Goal: Information Seeking & Learning: Learn about a topic

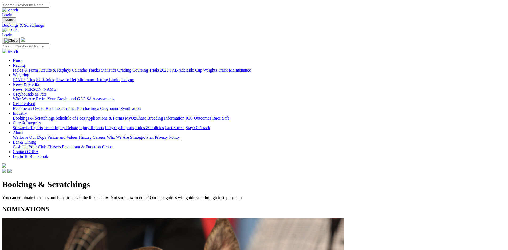
click at [25, 63] on link "Racing" at bounding box center [19, 65] width 12 height 5
click at [87, 68] on link "Calendar" at bounding box center [79, 70] width 15 height 5
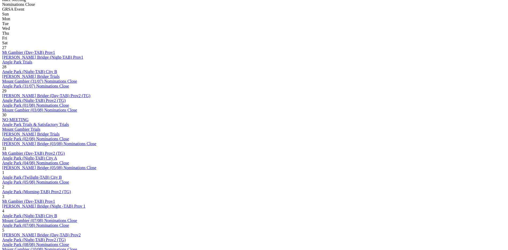
scroll to position [263, 0]
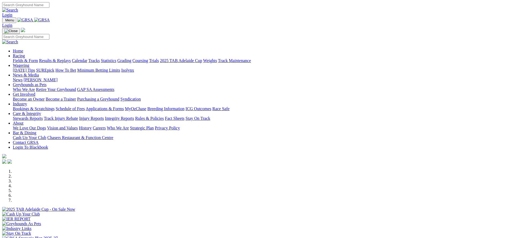
click at [87, 58] on link "Calendar" at bounding box center [79, 60] width 15 height 5
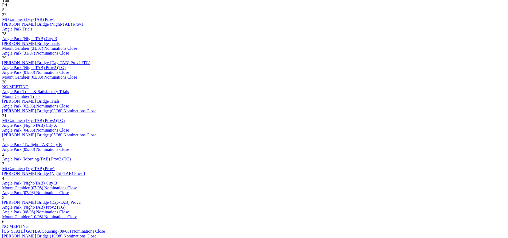
scroll to position [285, 0]
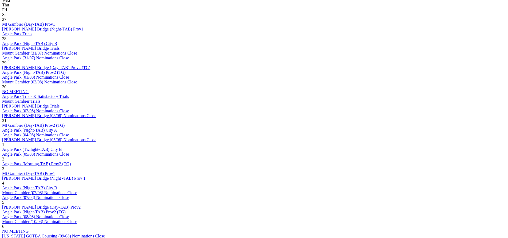
scroll to position [285, 0]
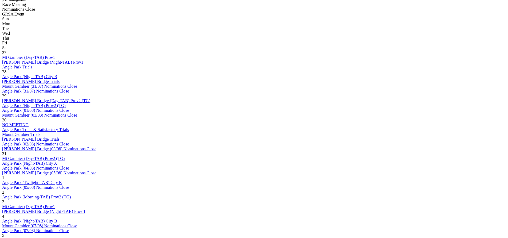
scroll to position [250, 0]
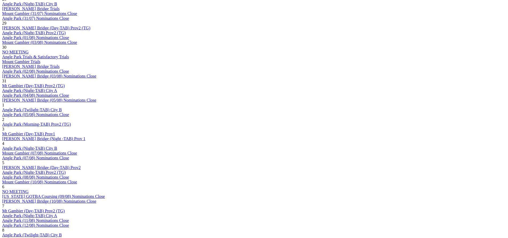
scroll to position [321, 0]
